Goal: Task Accomplishment & Management: Use online tool/utility

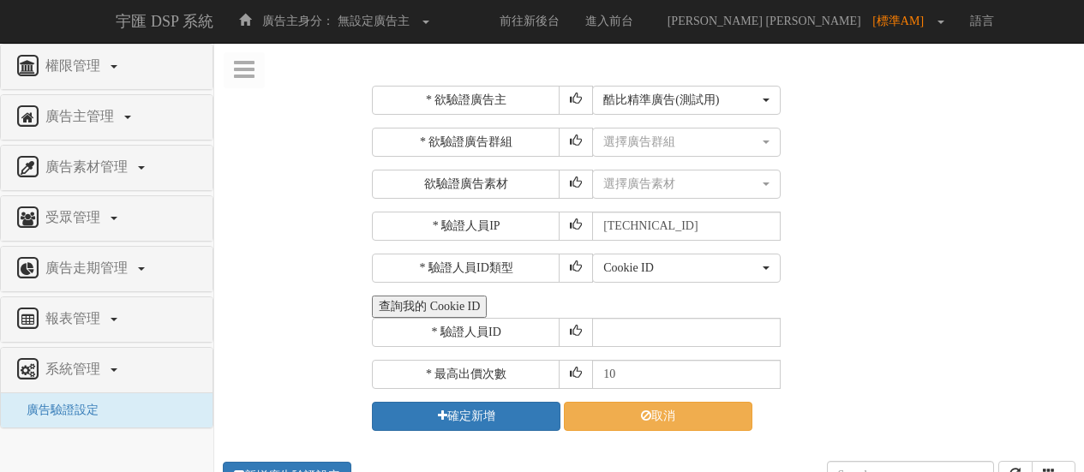
select select "205"
click at [699, 141] on div "選擇廣告群組" at bounding box center [681, 142] width 156 height 17
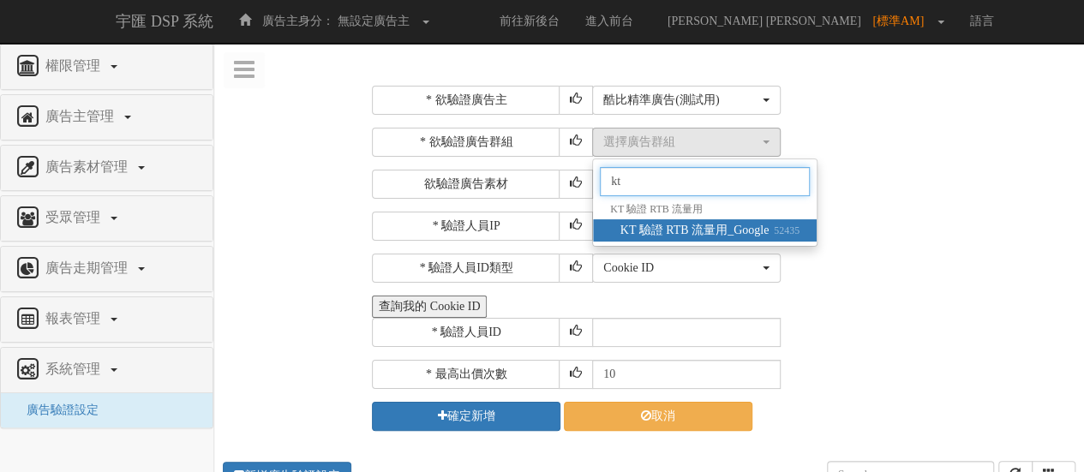
type input "kt"
click at [757, 230] on span "KT 驗證 RTB 流量用_Google 52435" at bounding box center [709, 230] width 179 height 17
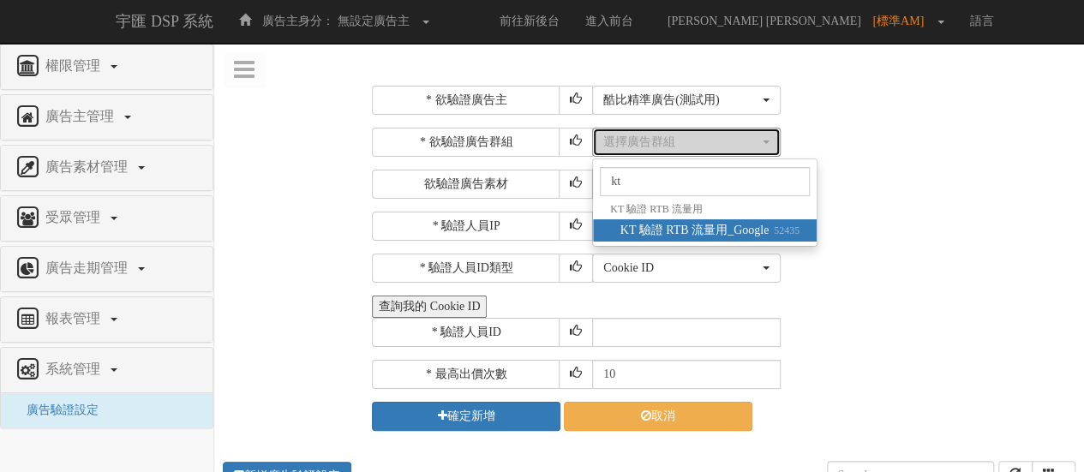
select select "52435"
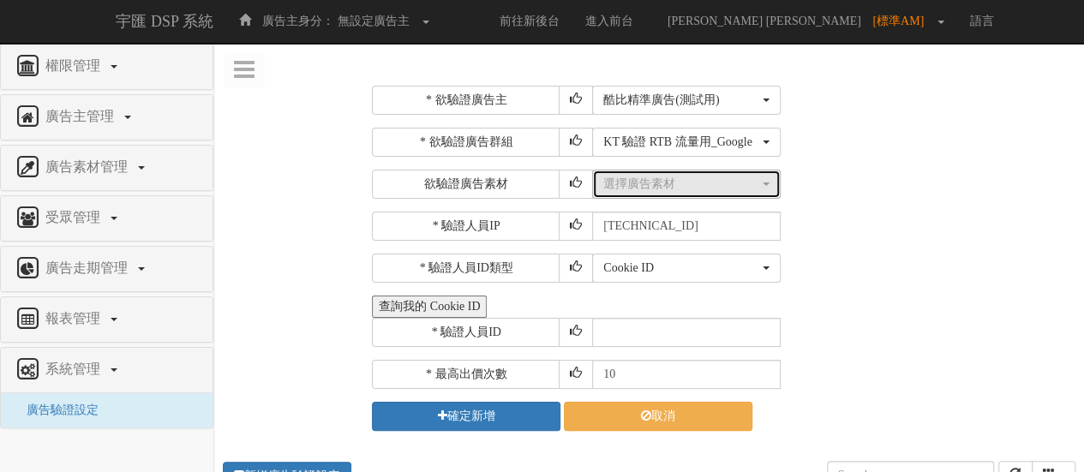
click at [693, 173] on button "選擇廣告素材" at bounding box center [686, 184] width 189 height 29
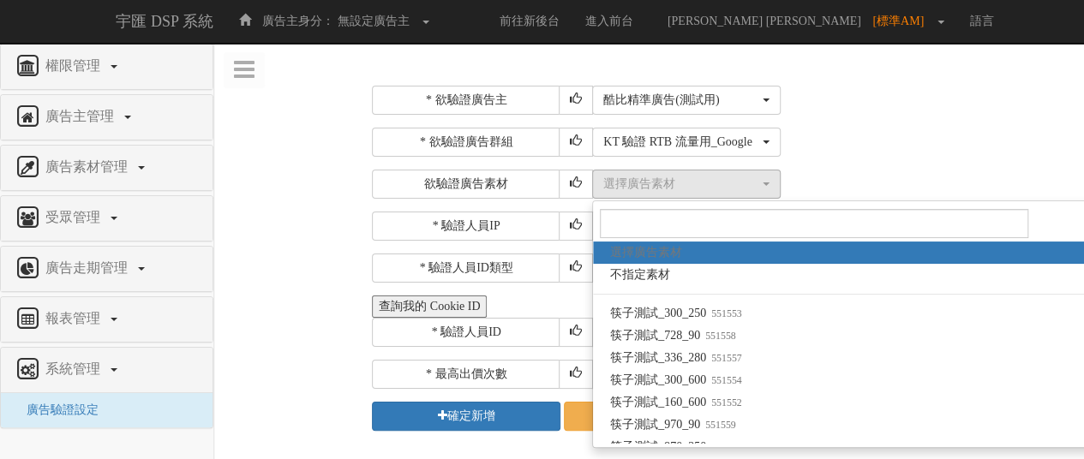
click at [865, 170] on div "選擇廣告素材 不指定素材 筷子測試_300_250 筷子測試_728_90 筷子測試_336_280 筷子測試_300_600 筷子測試_160_600 筷子…" at bounding box center [831, 184] width 479 height 29
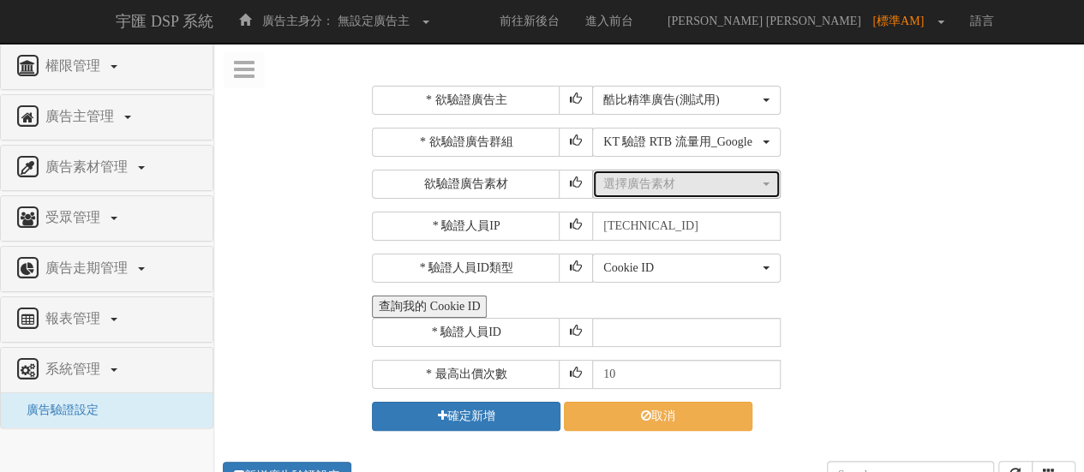
click at [722, 181] on div "選擇廣告素材" at bounding box center [681, 184] width 156 height 17
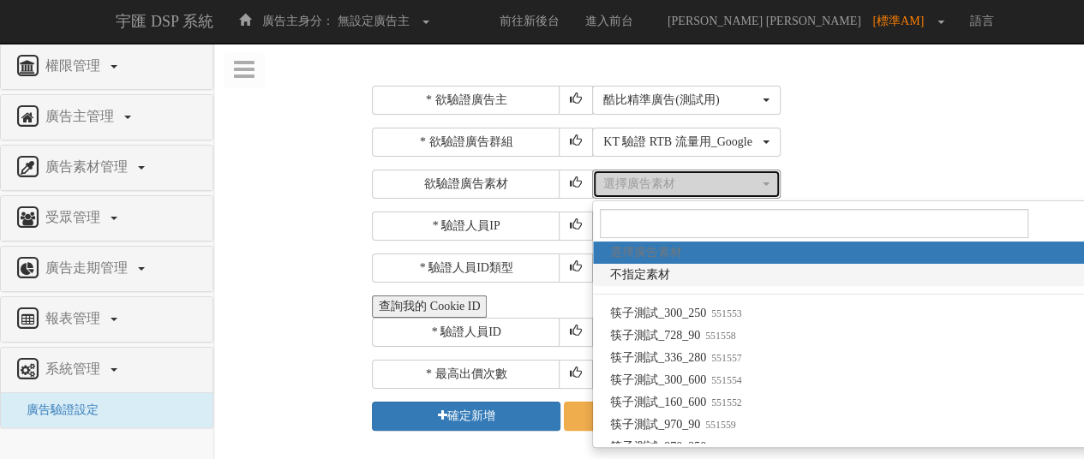
select select "-1"
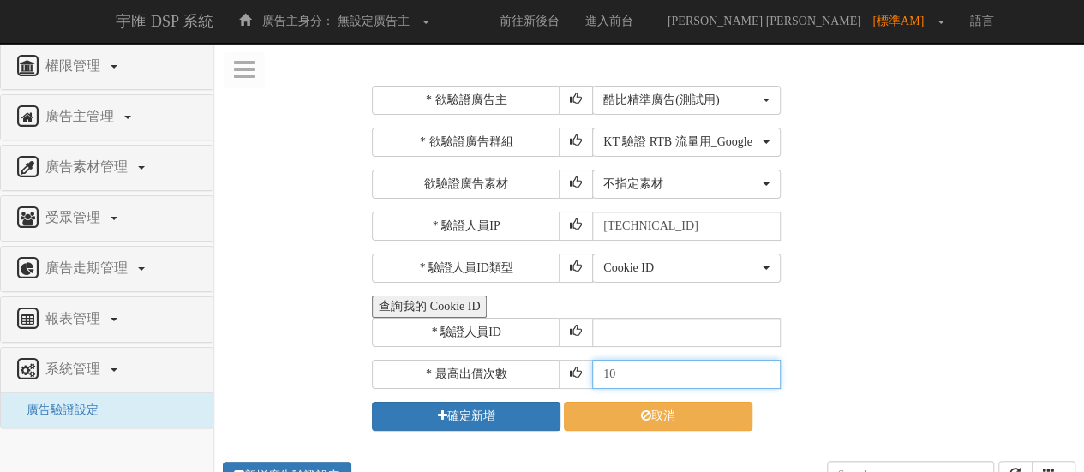
drag, startPoint x: 651, startPoint y: 375, endPoint x: 534, endPoint y: 370, distance: 117.5
click at [534, 370] on div "* 最高出價次數 10" at bounding box center [721, 374] width 699 height 29
type input "20"
click at [458, 309] on button "查詢我的 Cookie ID" at bounding box center [429, 307] width 115 height 22
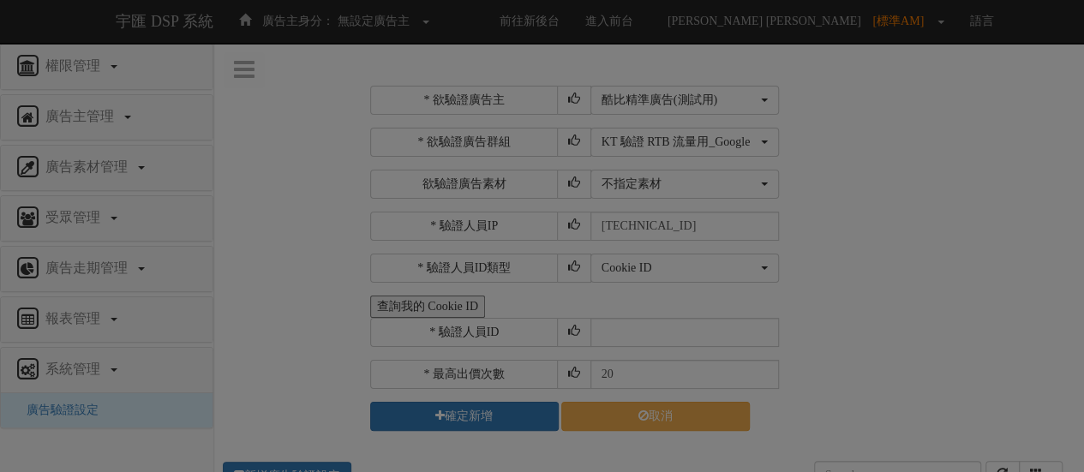
select select "205"
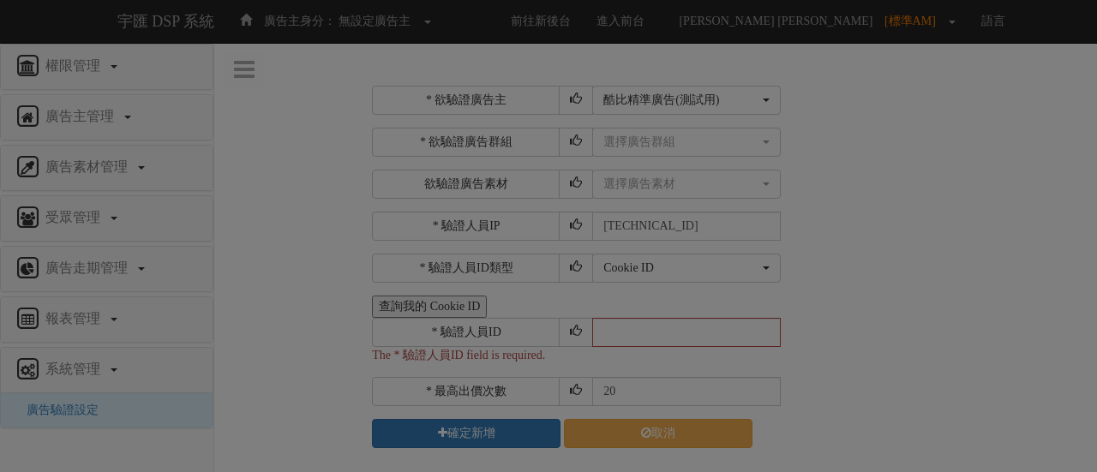
click at [650, 340] on div "Loading" at bounding box center [548, 236] width 1097 height 472
click at [898, 177] on div "Loading" at bounding box center [548, 236] width 1097 height 472
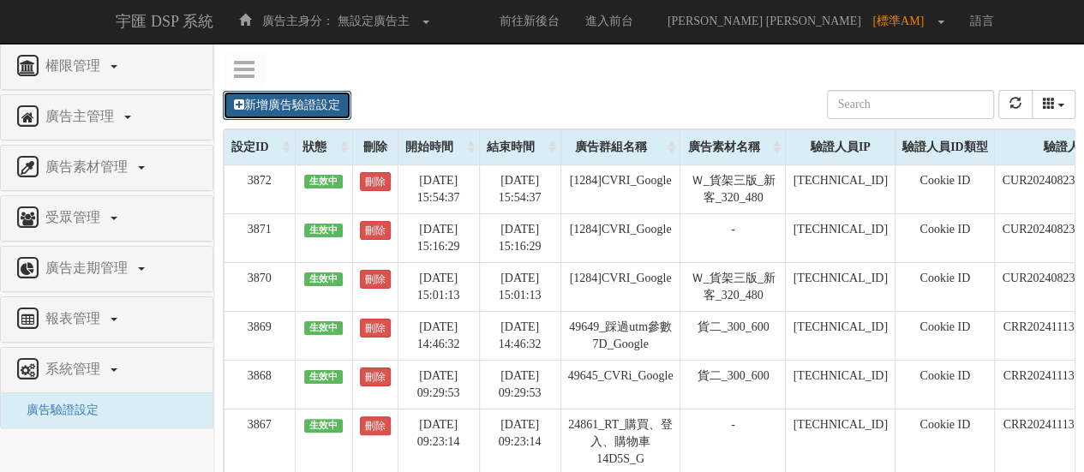
click at [303, 106] on link "新增廣告驗證設定" at bounding box center [287, 105] width 129 height 29
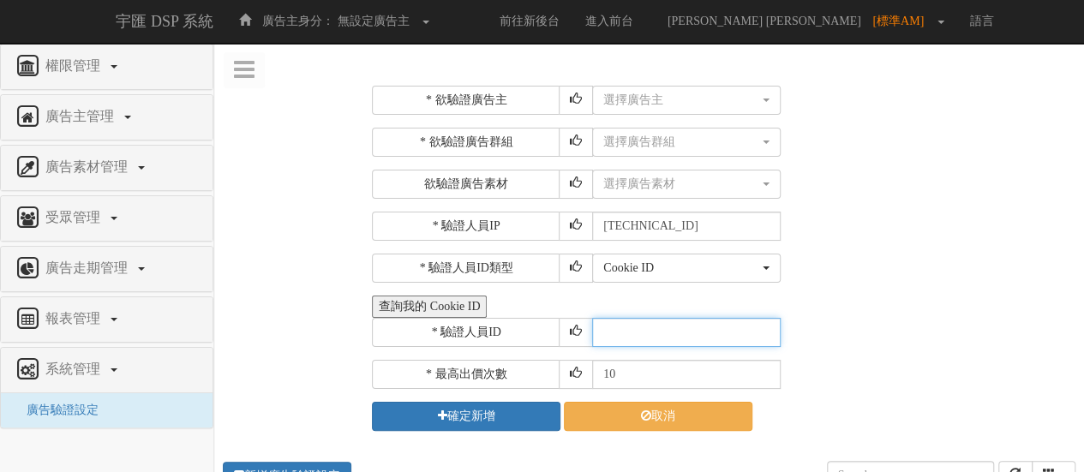
paste input "CRR20241113174842298725"
type input "CRR20241113174842298725"
drag, startPoint x: 631, startPoint y: 374, endPoint x: 543, endPoint y: 364, distance: 87.9
click at [543, 362] on div "* 最高出價次數 10" at bounding box center [721, 374] width 699 height 29
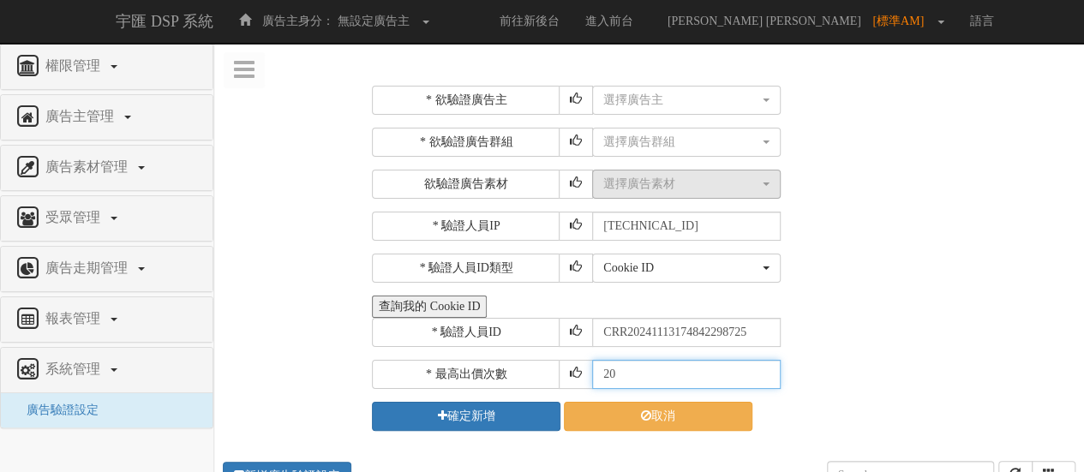
type input "20"
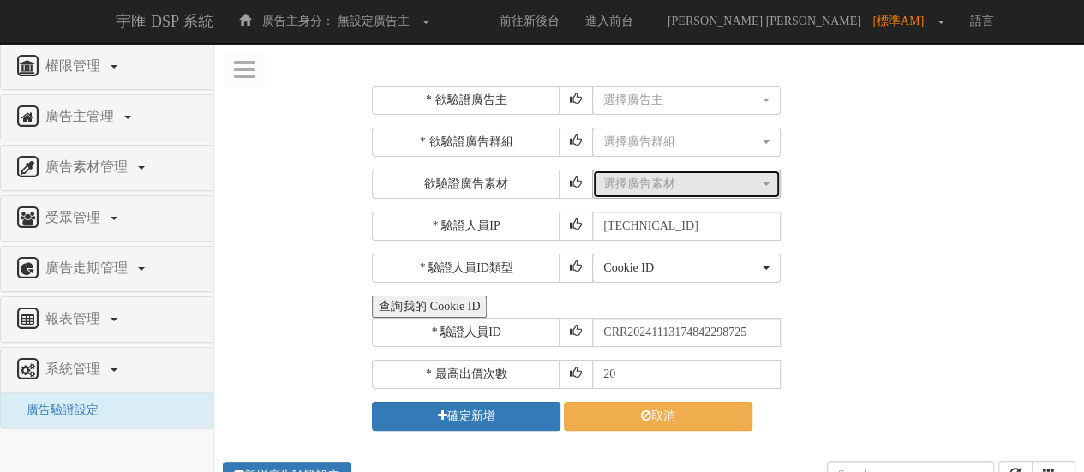
click at [667, 183] on div "選擇廣告素材" at bounding box center [681, 184] width 156 height 17
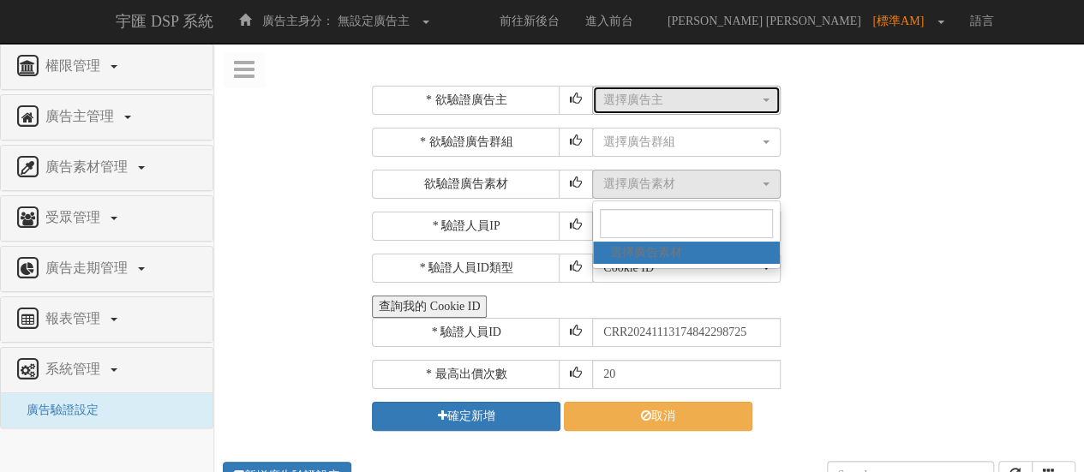
click at [672, 92] on div "選擇廣告主" at bounding box center [681, 100] width 156 height 17
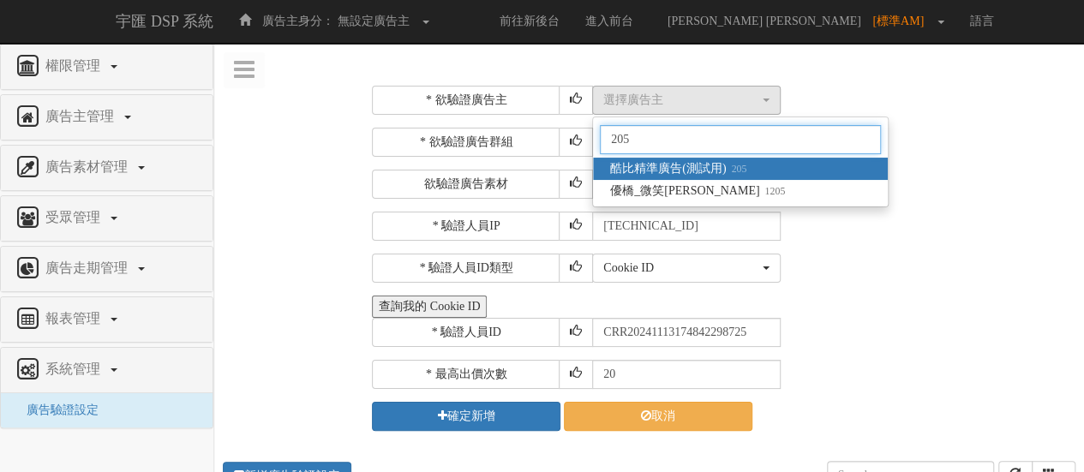
type input "205"
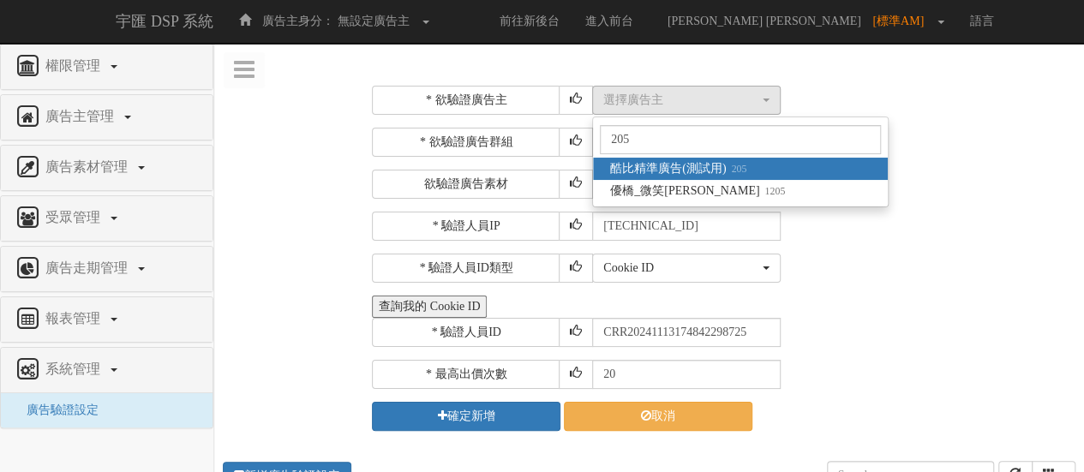
click at [691, 170] on span "酷比精準廣告(測試用) 205" at bounding box center [678, 168] width 136 height 17
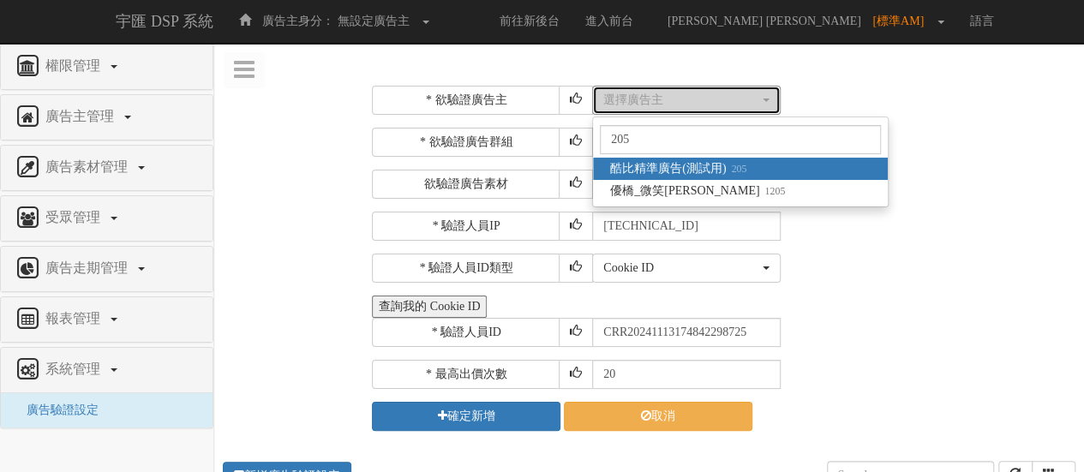
select select "205"
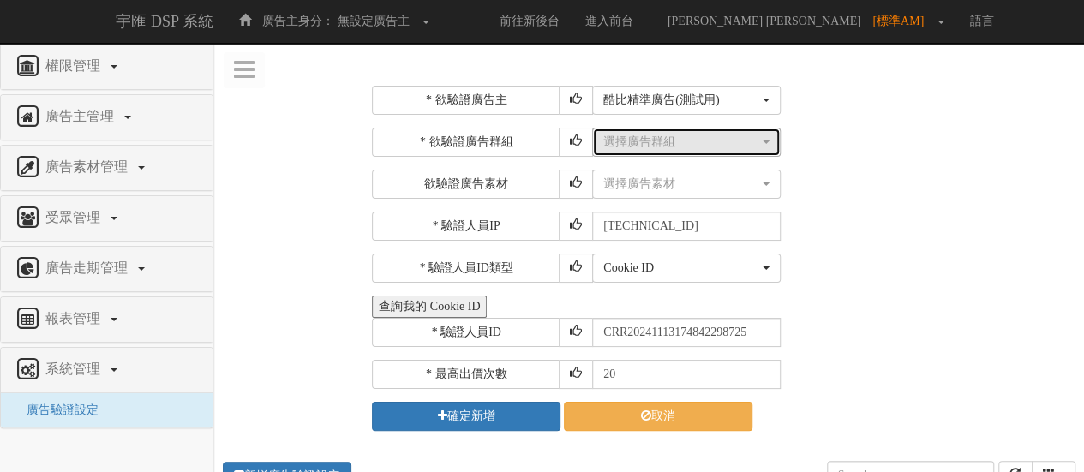
click at [691, 141] on div "選擇廣告群組" at bounding box center [681, 142] width 156 height 17
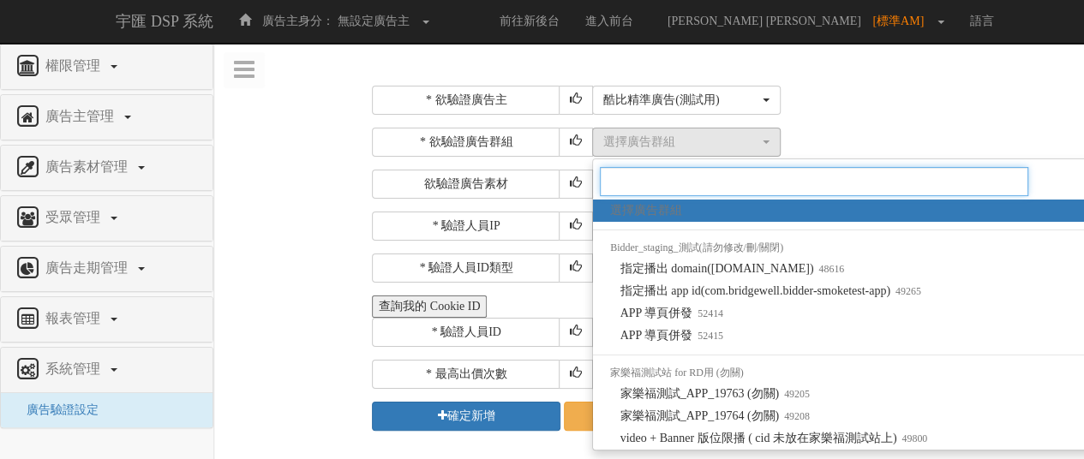
click at [656, 186] on input "Search" at bounding box center [814, 181] width 428 height 29
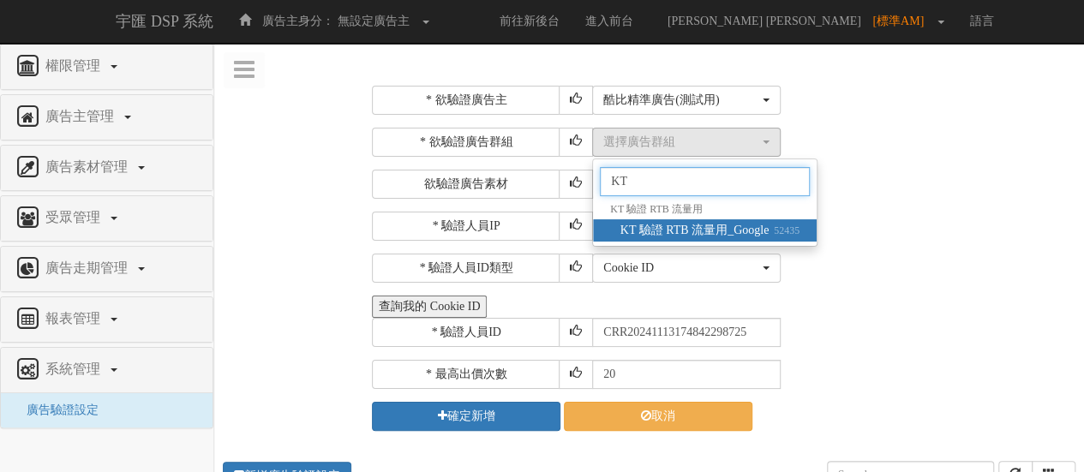
type input "KT"
click at [668, 229] on span "KT 驗證 RTB 流量用_Google 52435" at bounding box center [709, 230] width 179 height 17
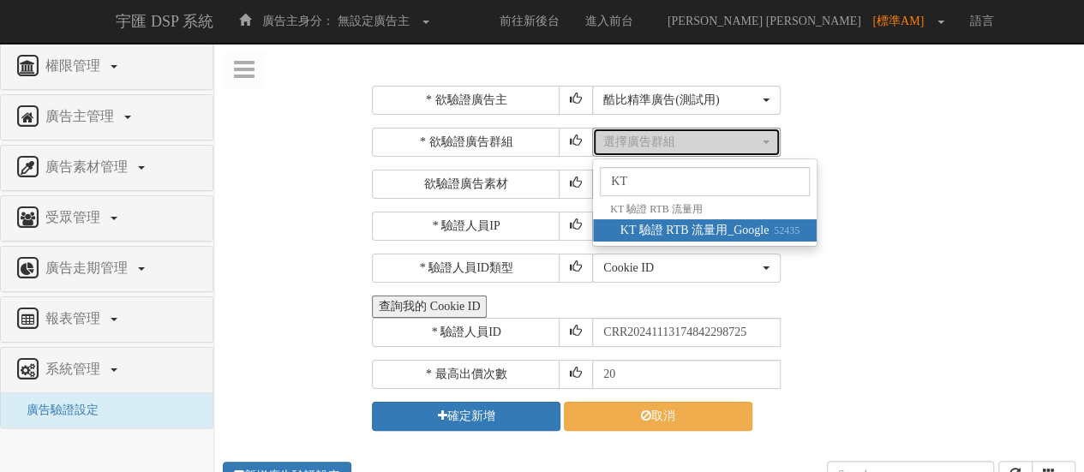
select select "52435"
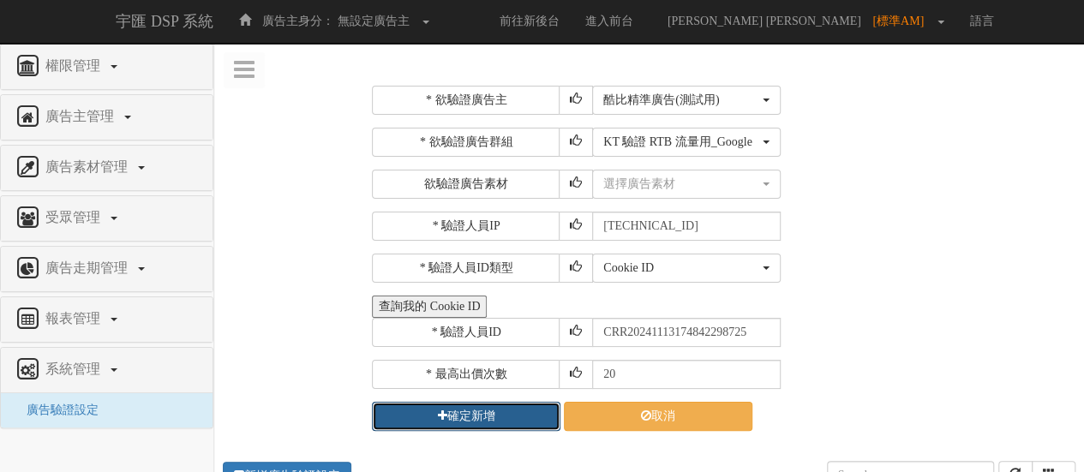
click at [495, 416] on button "確定新增" at bounding box center [466, 416] width 189 height 29
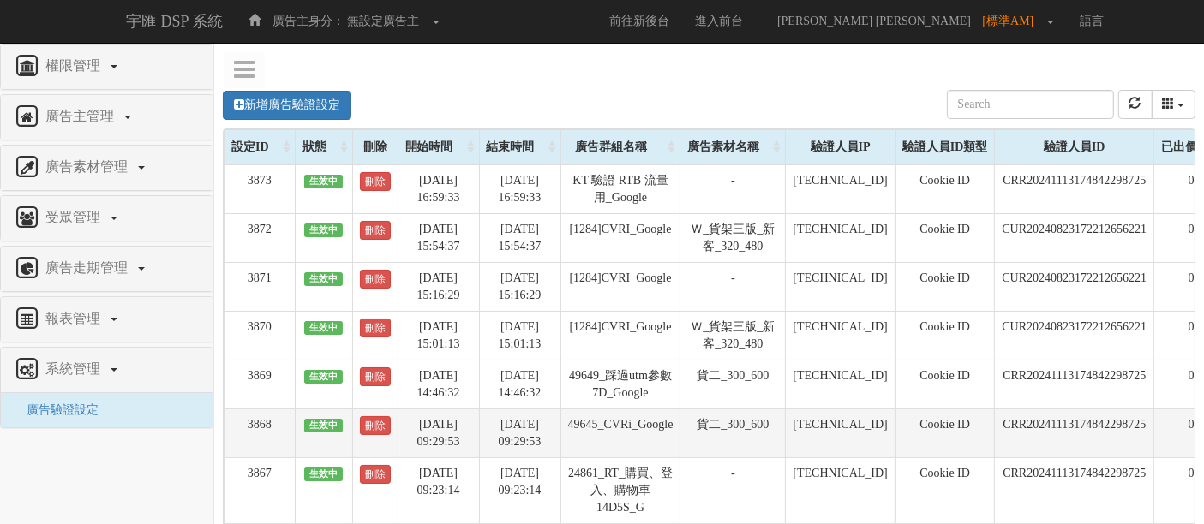
drag, startPoint x: 920, startPoint y: 1, endPoint x: 706, endPoint y: 439, distance: 487.5
click at [703, 437] on td "貨二_300_600" at bounding box center [732, 433] width 105 height 49
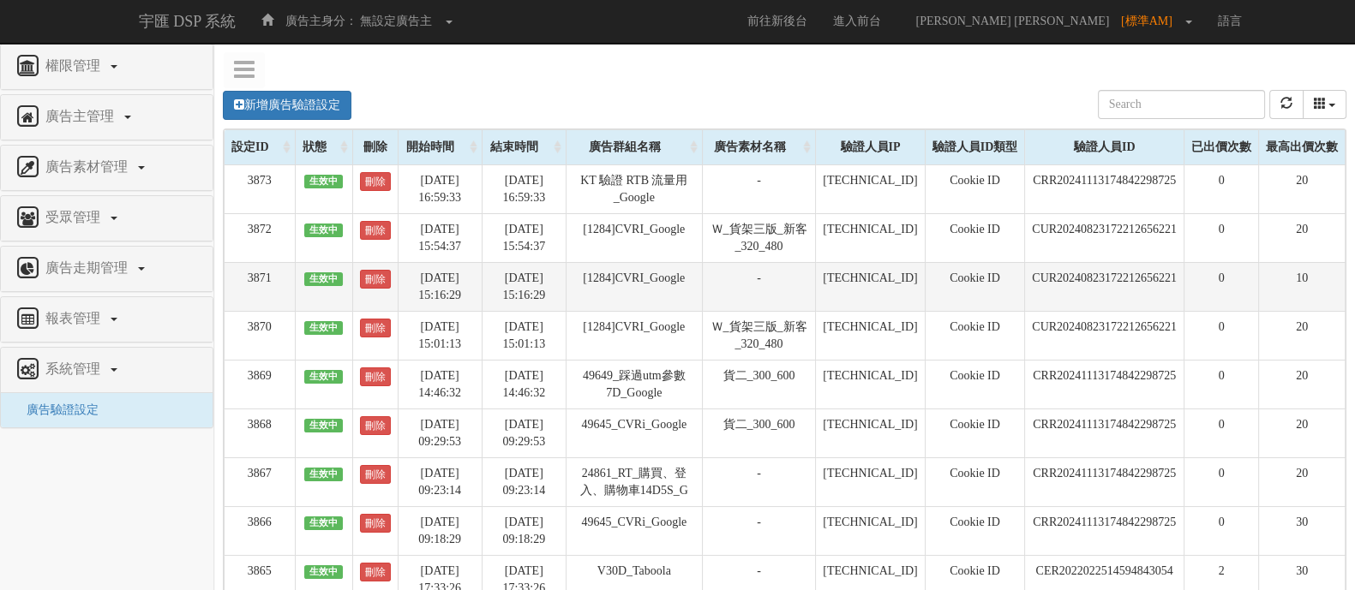
drag, startPoint x: 1198, startPoint y: 3, endPoint x: 703, endPoint y: 282, distance: 568.6
click at [702, 282] on td "-" at bounding box center [758, 286] width 113 height 49
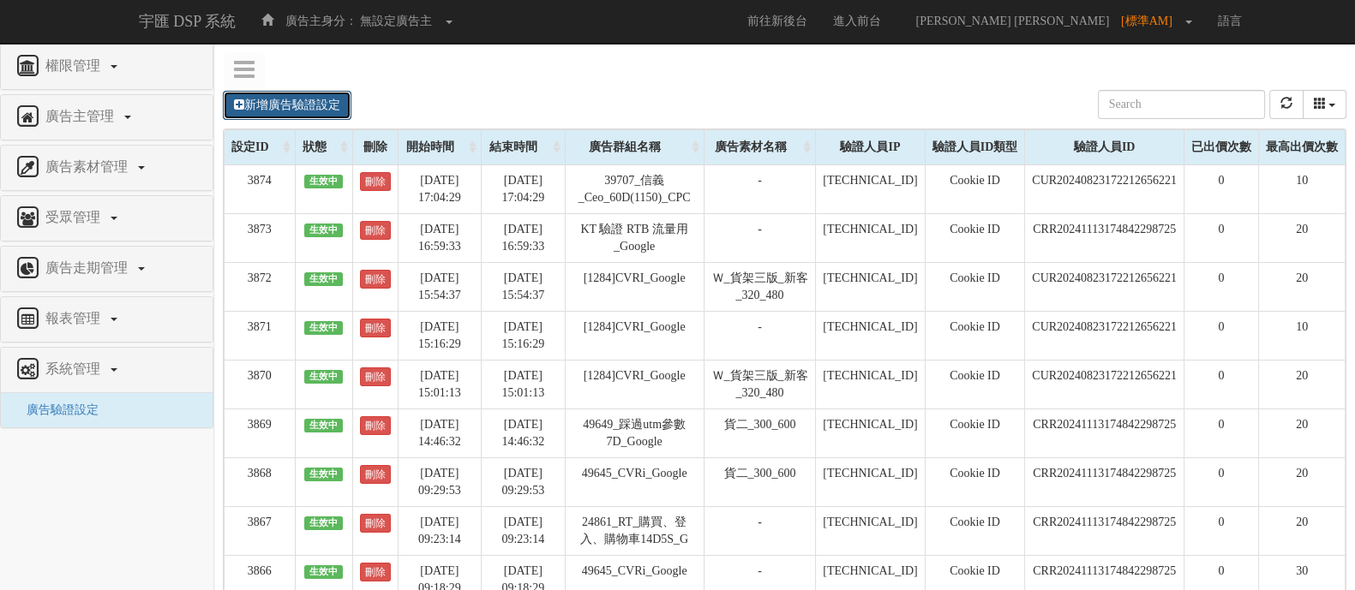
click at [314, 109] on link "新增廣告驗證設定" at bounding box center [287, 105] width 129 height 29
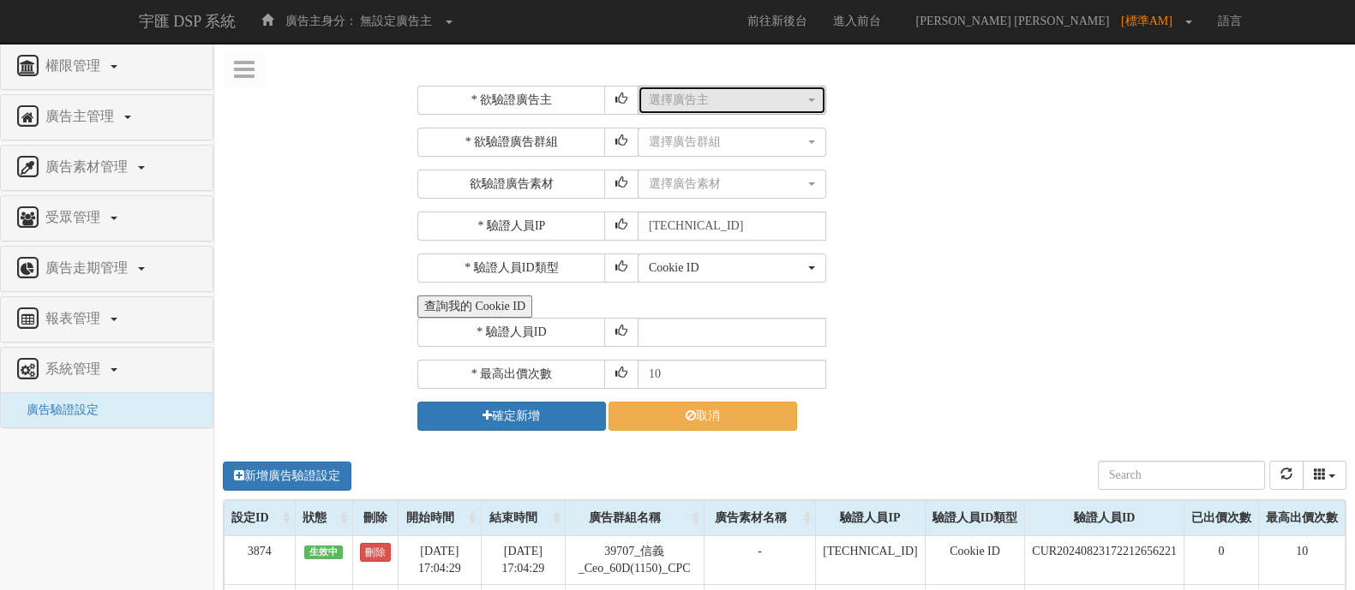
click at [763, 100] on div "選擇廣告主" at bounding box center [727, 100] width 156 height 17
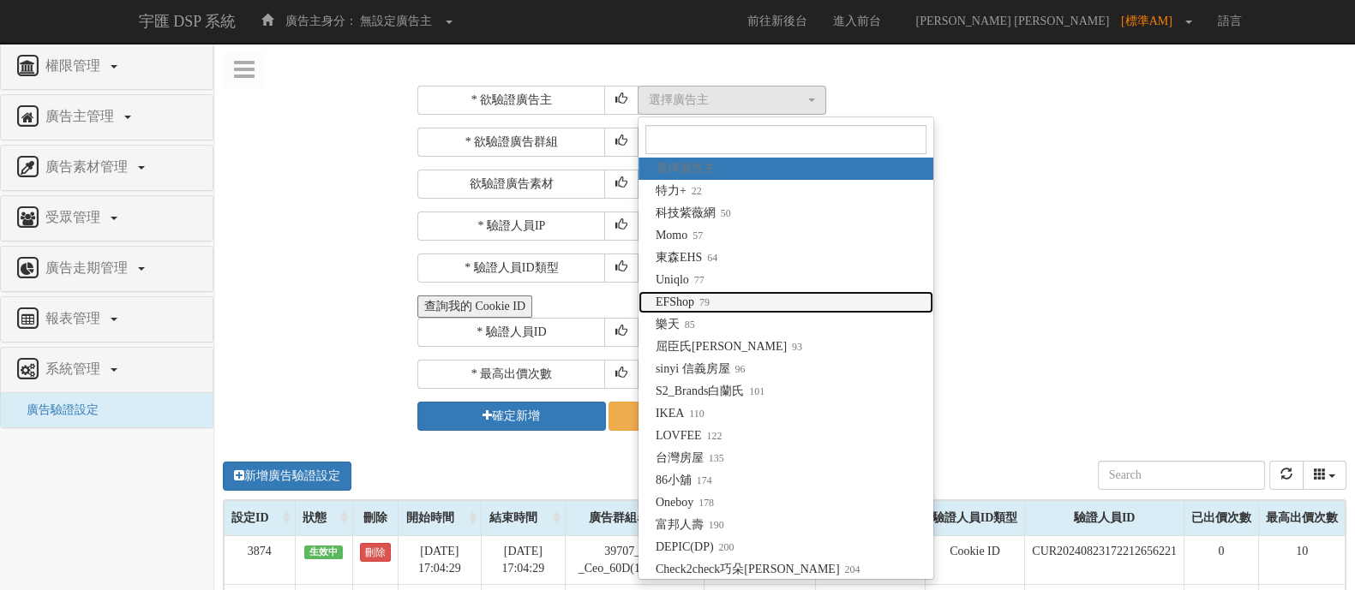
click at [728, 301] on link "EFShop 79" at bounding box center [785, 302] width 295 height 22
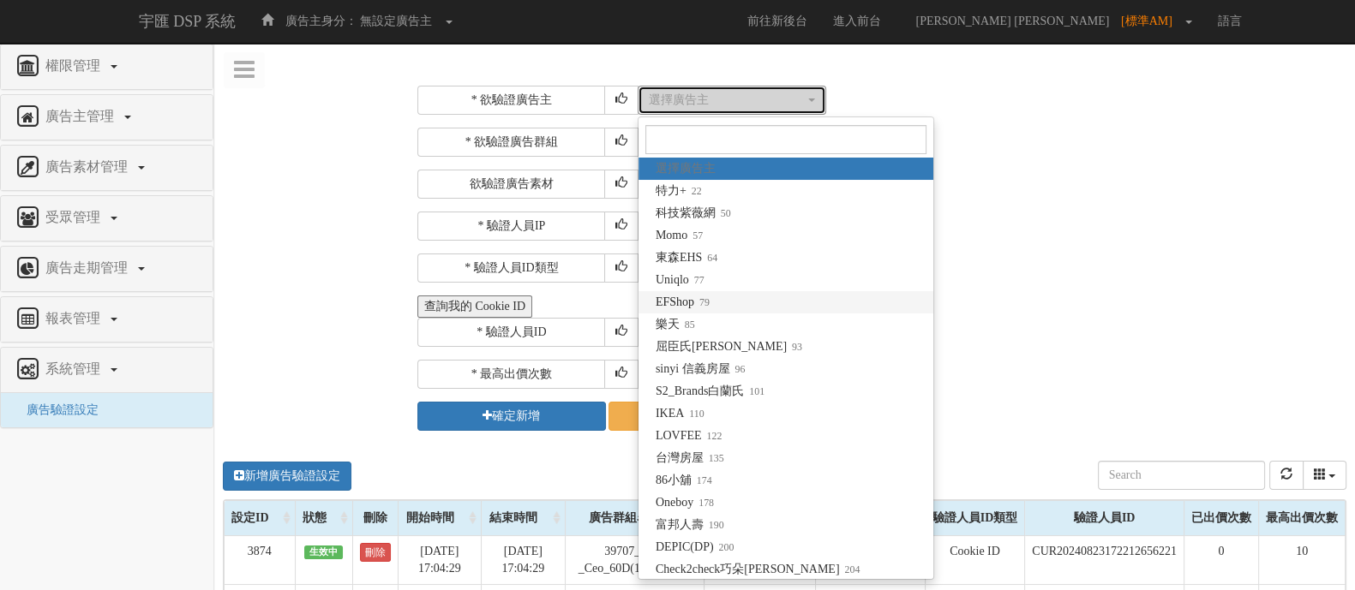
select select "79"
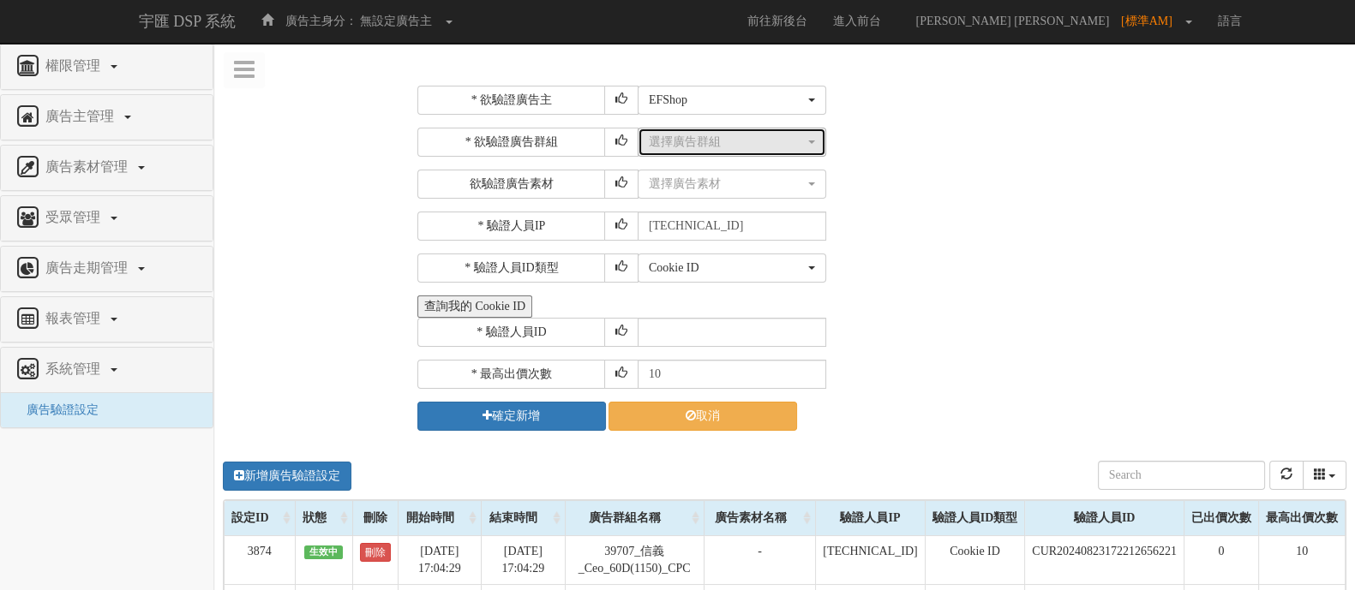
click at [741, 147] on div "選擇廣告群組" at bounding box center [727, 142] width 156 height 17
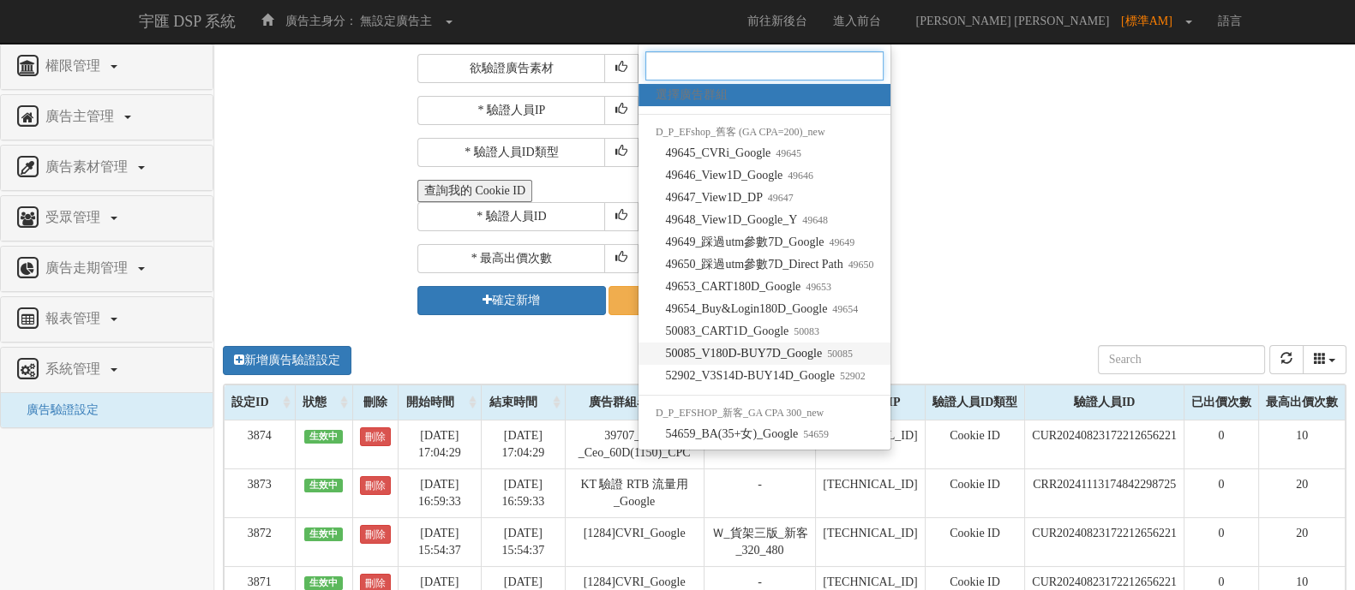
scroll to position [106, 0]
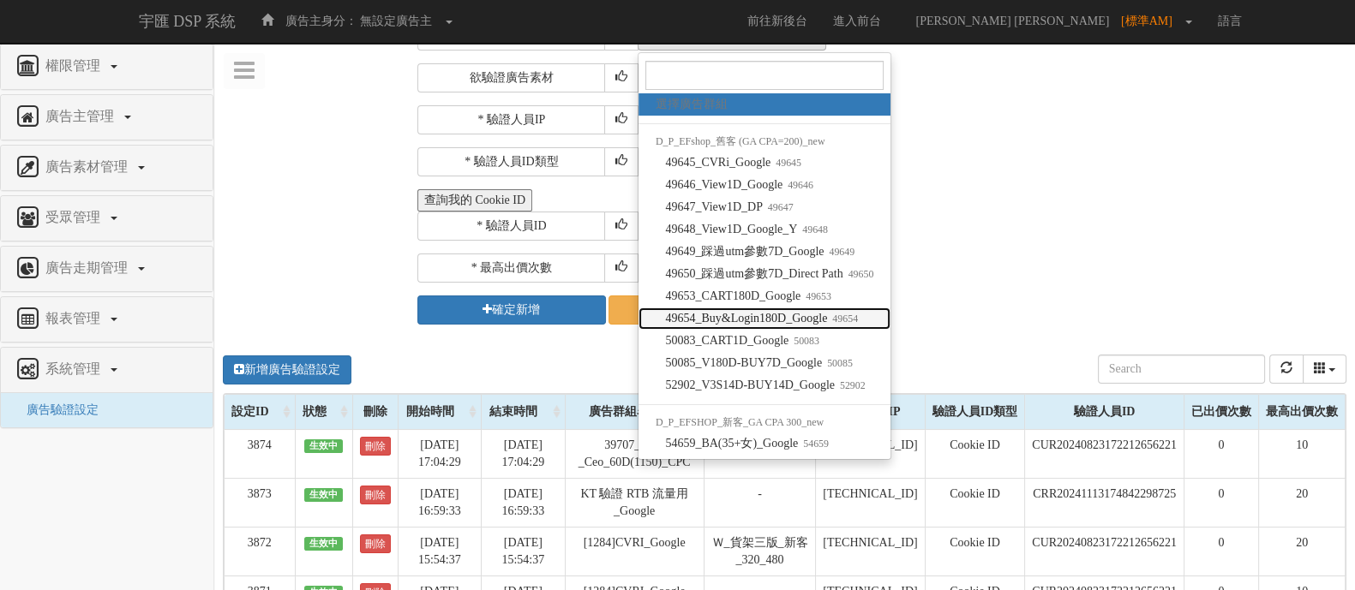
click at [790, 317] on span "49654_Buy&Login180D_Google 49654" at bounding box center [761, 318] width 193 height 17
select select "49654"
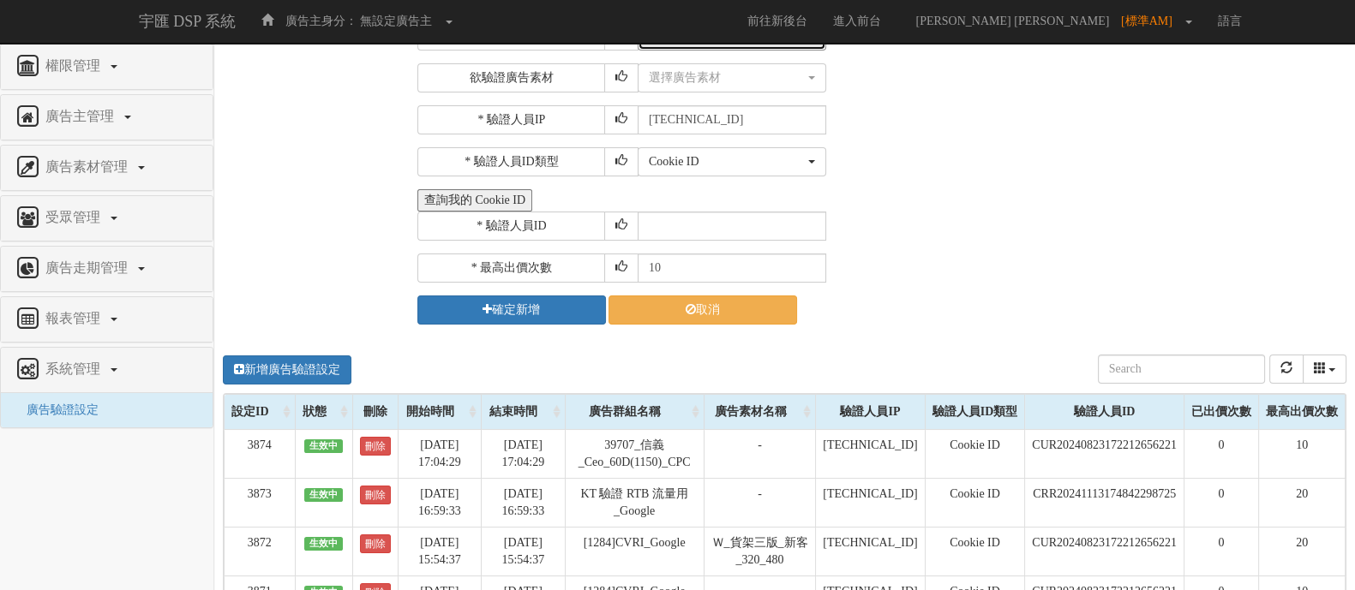
scroll to position [0, 0]
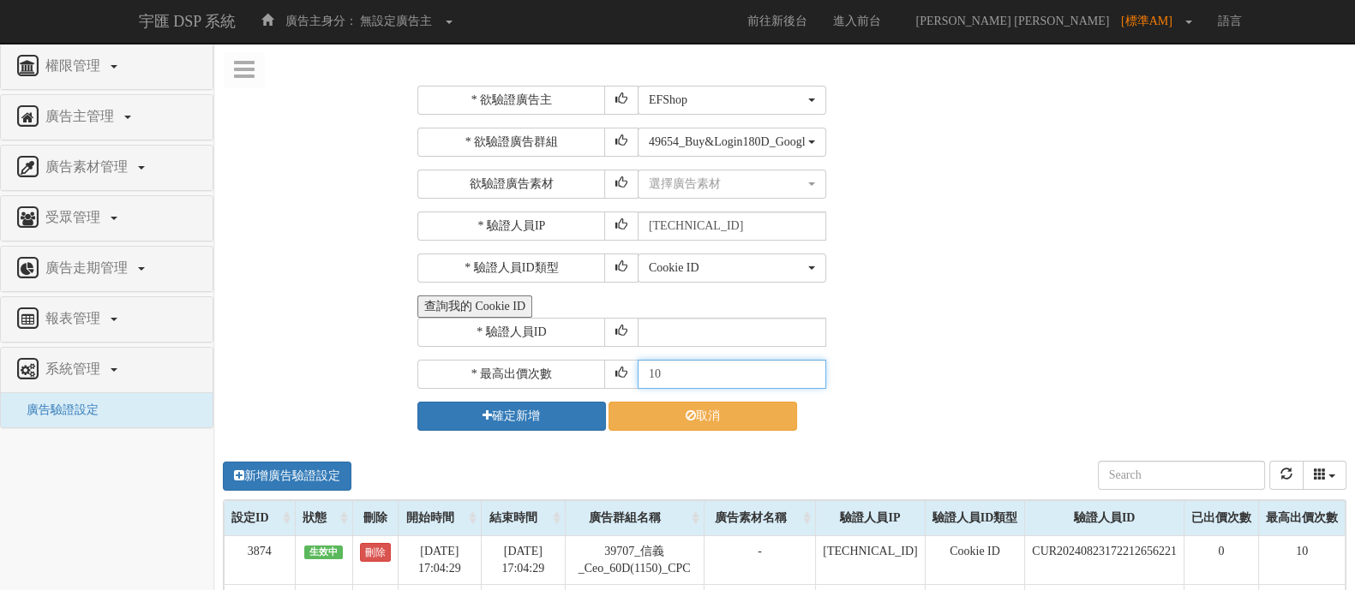
drag, startPoint x: 706, startPoint y: 379, endPoint x: 690, endPoint y: 379, distance: 16.3
click at [690, 379] on input "10" at bounding box center [732, 374] width 189 height 29
click at [725, 329] on input "text" at bounding box center [732, 332] width 189 height 29
type input "CRR20241113174842298725"
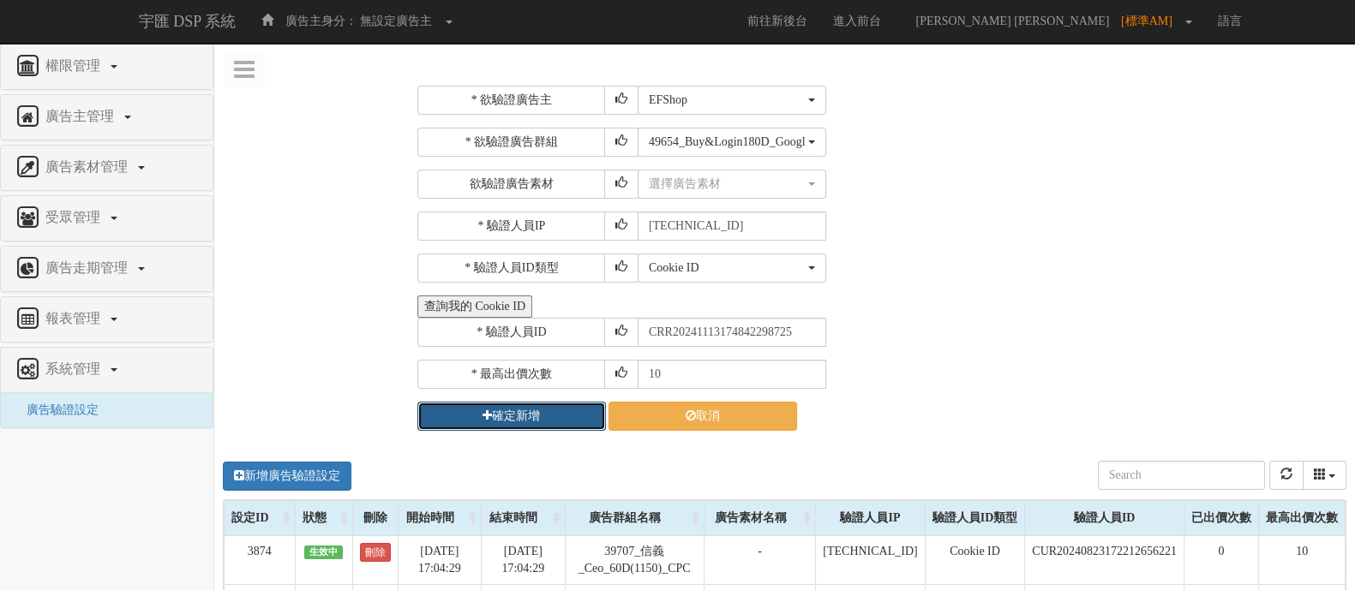
click at [494, 414] on button "確定新增" at bounding box center [511, 416] width 189 height 29
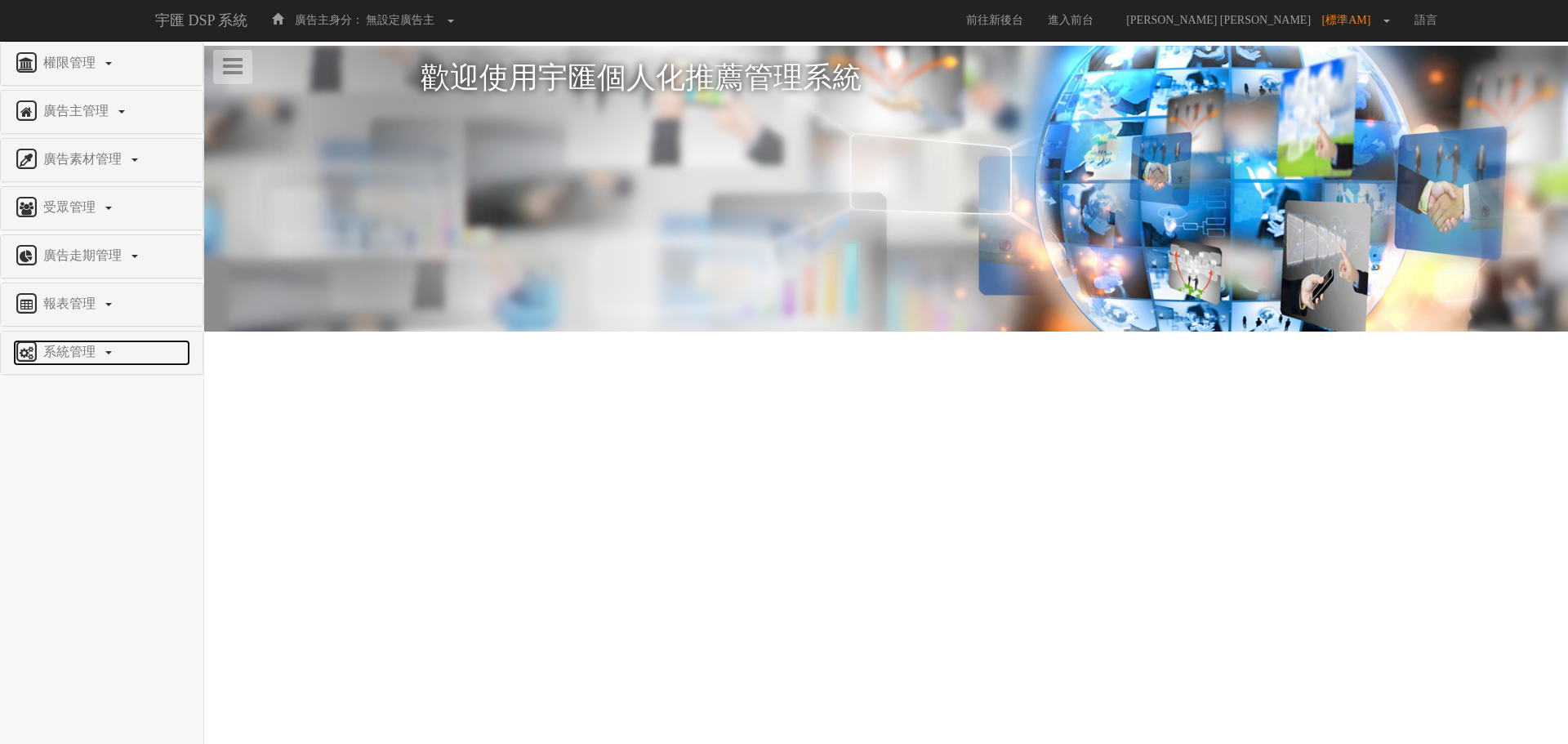
click at [72, 349] on span "系統管理" at bounding box center [71, 352] width 65 height 14
click at [79, 393] on span "廣告驗證設定" at bounding box center [53, 391] width 81 height 12
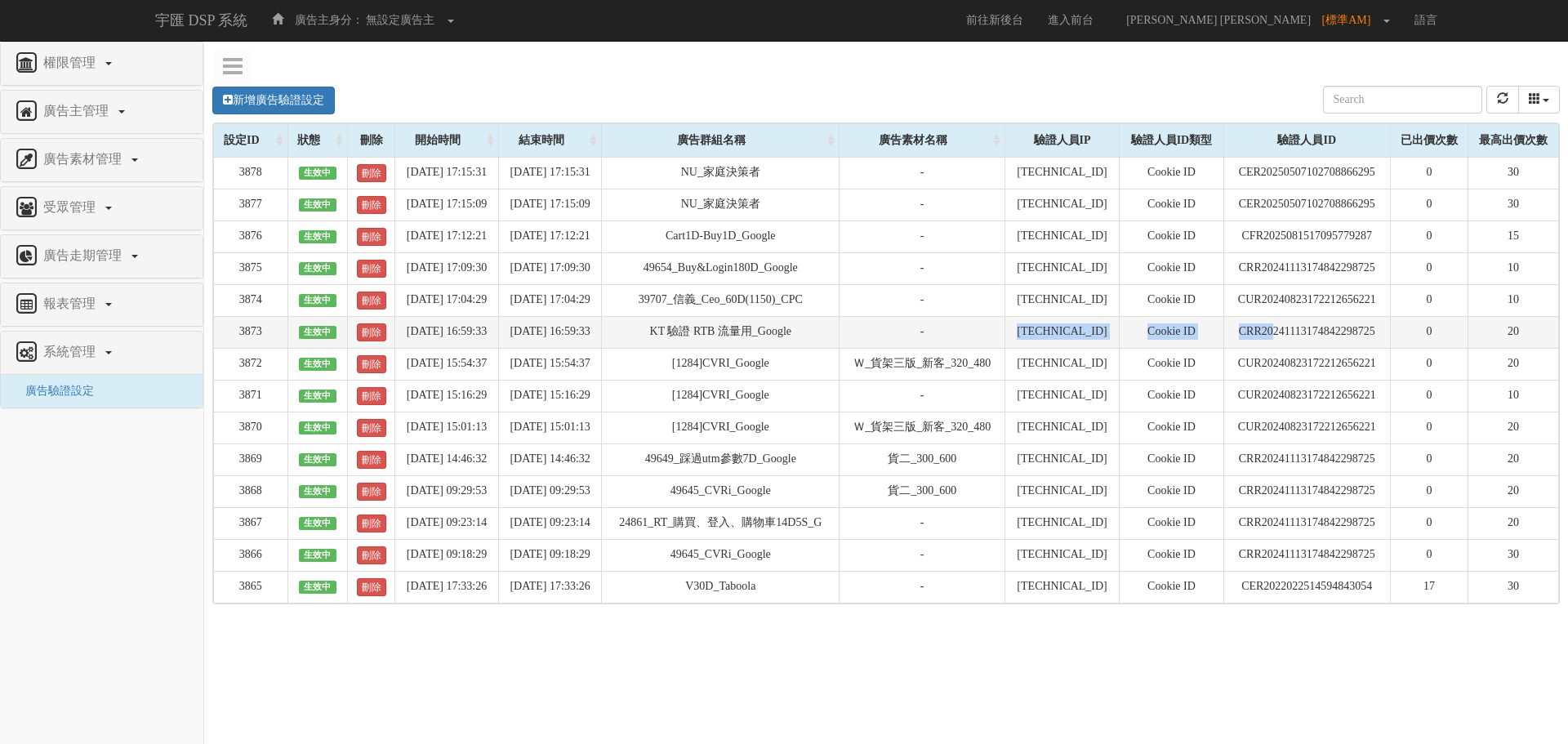
drag, startPoint x: 1270, startPoint y: 344, endPoint x: 967, endPoint y: 340, distance: 303.0
click at [967, 340] on tr "3873 生效中 刪除 [DATE] 16:59:33 [DATE] 16:59:33 KT 驗證 RTB 流量用_Google - [TECHNICAL_I…" at bounding box center [886, 332] width 1345 height 31
